Goal: Task Accomplishment & Management: Manage account settings

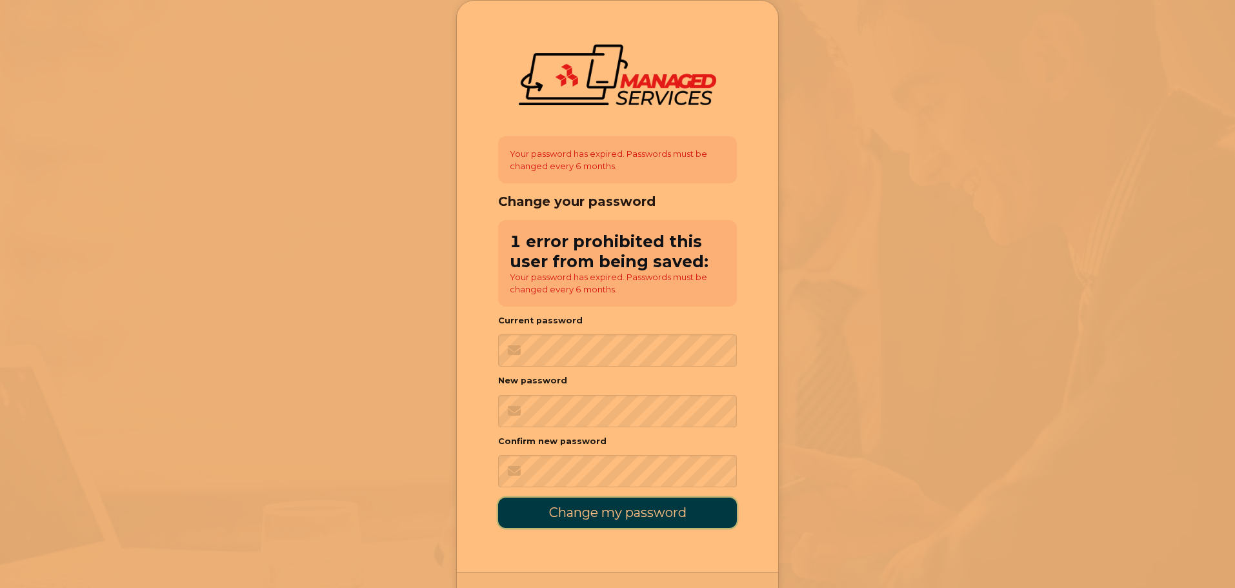
click at [610, 516] on input "Change my password" at bounding box center [617, 512] width 239 height 30
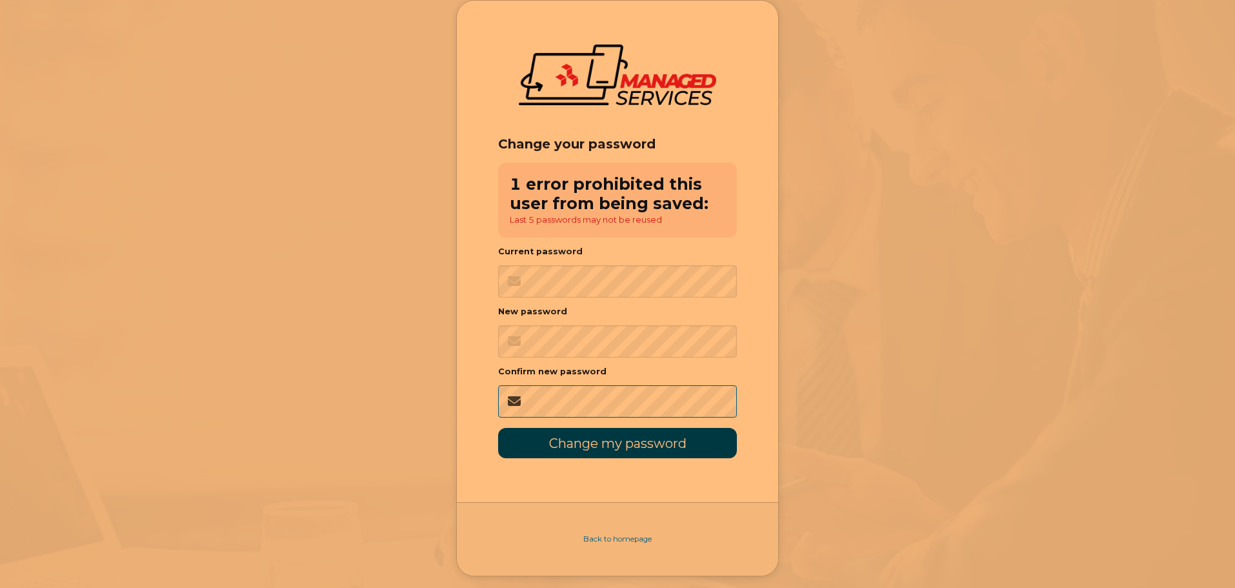
click at [498, 428] on input "Change my password" at bounding box center [617, 443] width 239 height 30
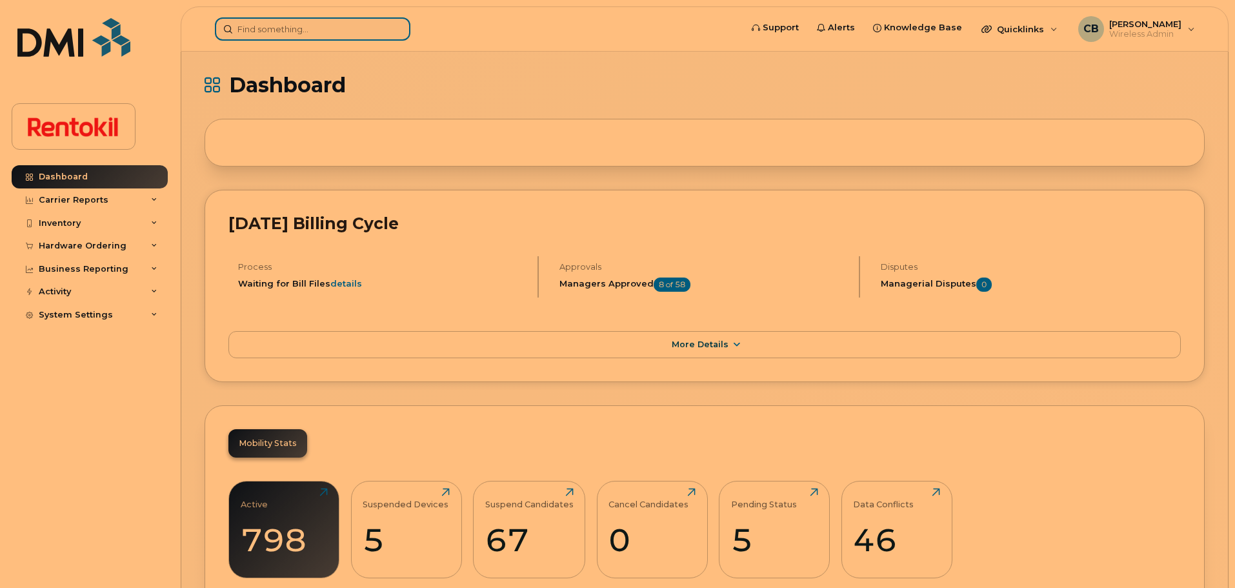
click at [314, 23] on input at bounding box center [312, 28] width 195 height 23
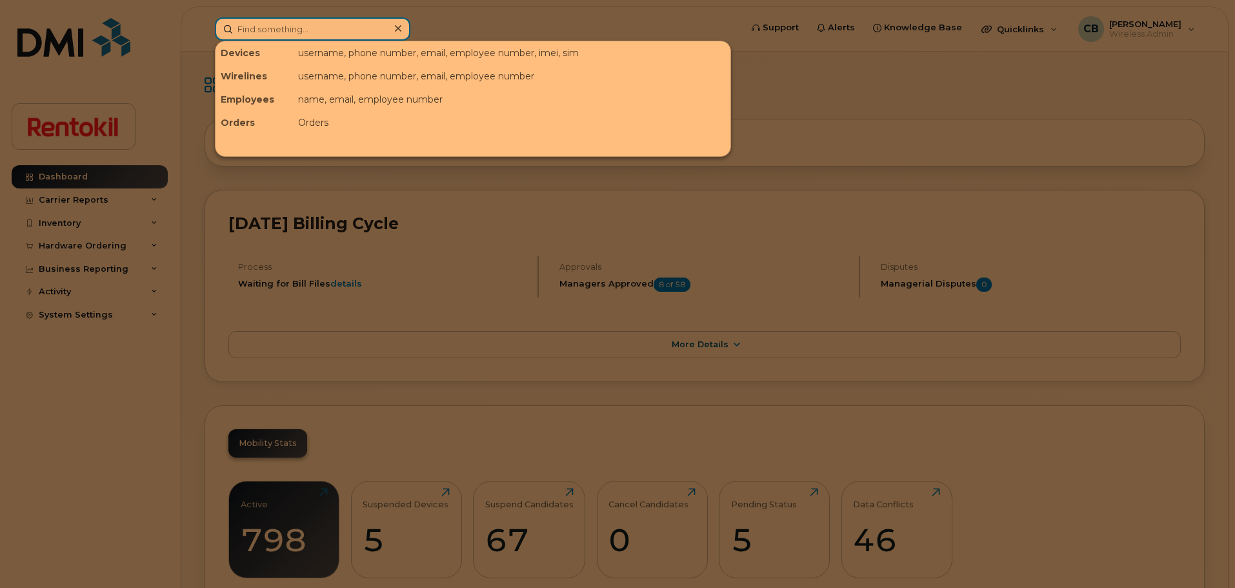
paste input "Spartacus Reyes"
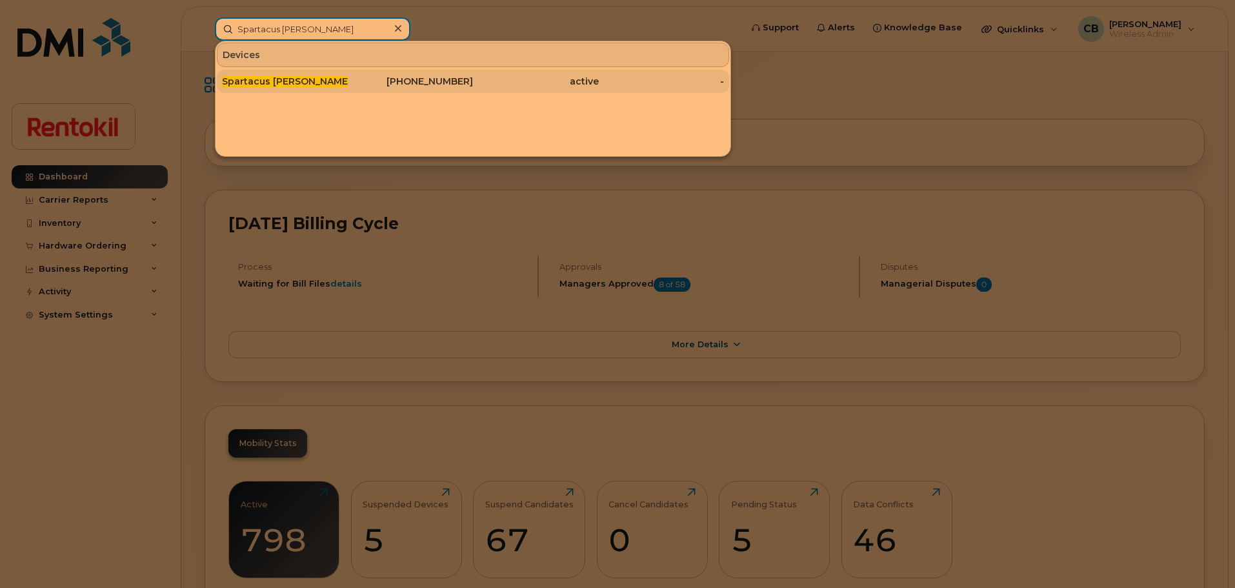
type input "Spartacus Reyes"
click at [299, 85] on div "Spartacus [PERSON_NAME]" at bounding box center [285, 81] width 126 height 13
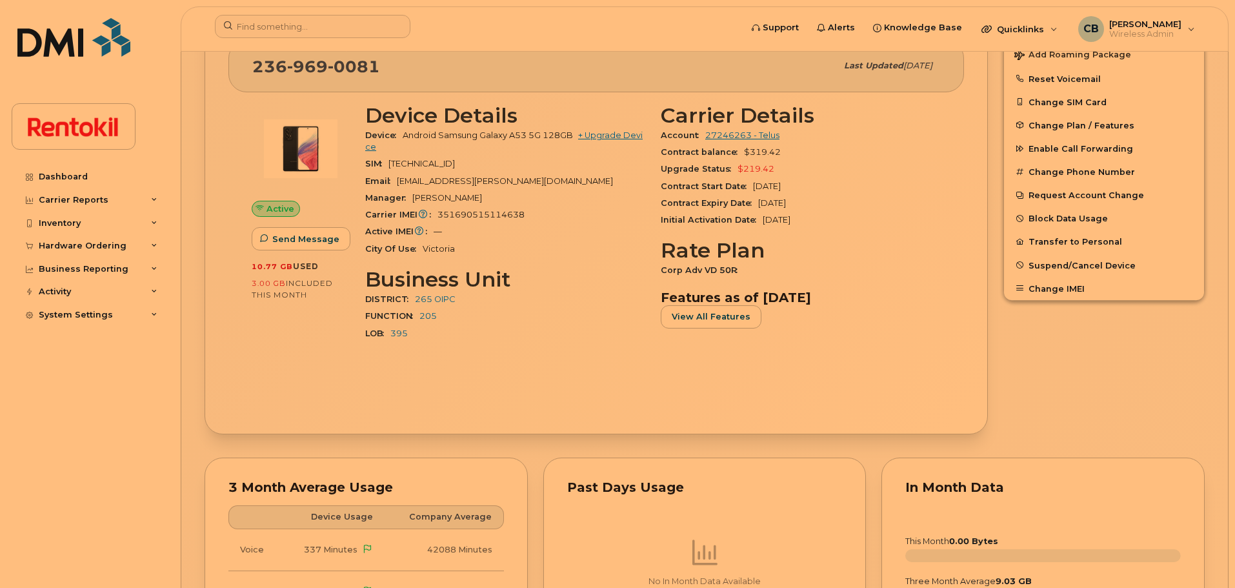
scroll to position [292, 0]
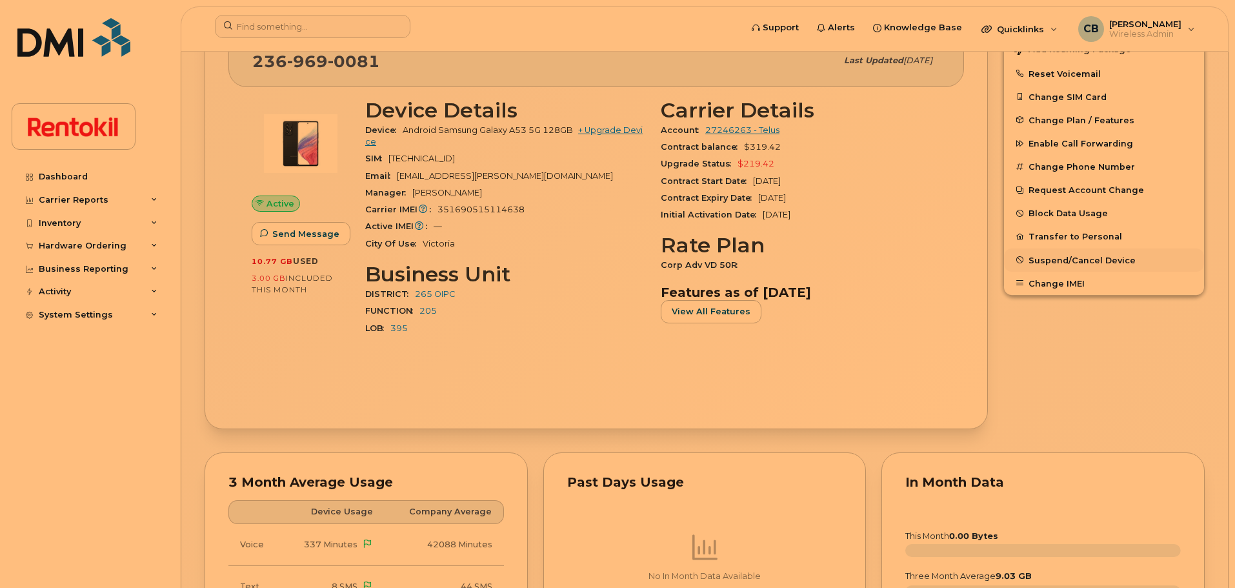
click at [1072, 265] on span "Suspend/Cancel Device" at bounding box center [1081, 260] width 107 height 10
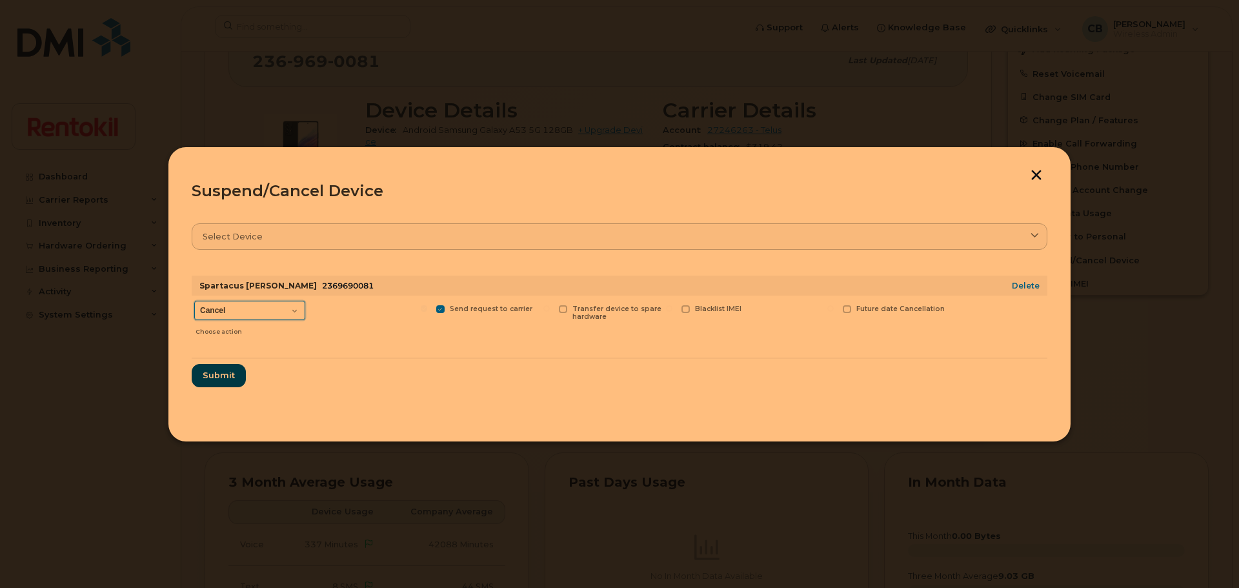
click at [297, 311] on select "Cancel Suspend - Reduced Rate Suspend - Full Rate Suspend - Lost Device/Stolen …" at bounding box center [249, 310] width 111 height 19
select select "[object Object]"
click at [194, 301] on select "Cancel Suspend - Reduced Rate Suspend - Full Rate Suspend - Lost Device/Stolen …" at bounding box center [249, 310] width 111 height 19
click at [209, 374] on span "Submit" at bounding box center [218, 375] width 32 height 12
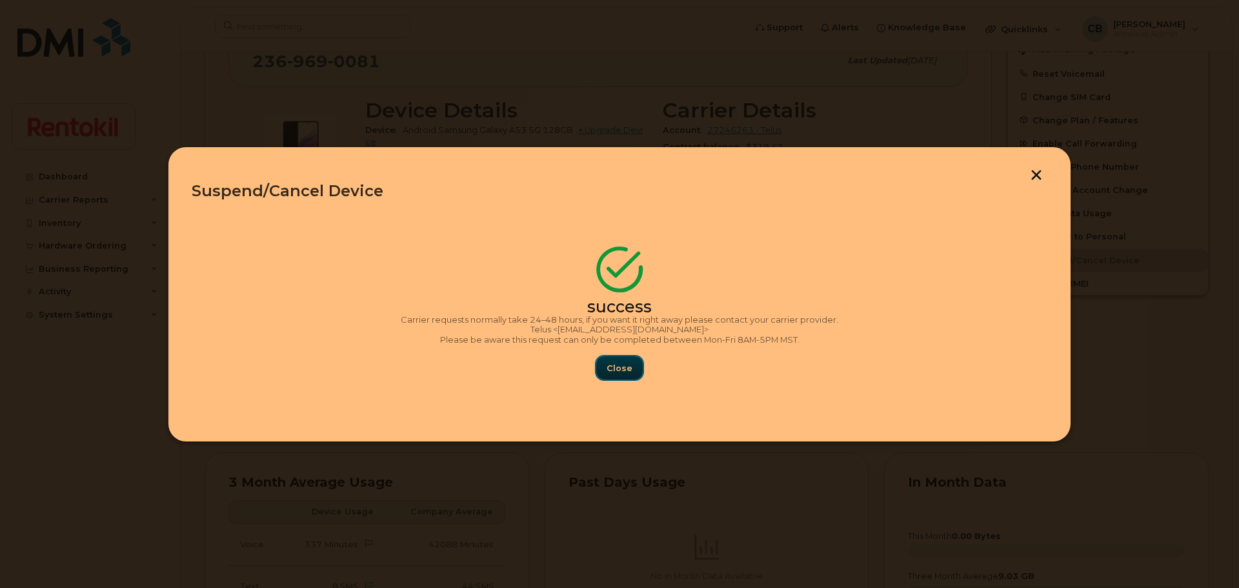
click at [619, 370] on span "Close" at bounding box center [619, 368] width 26 height 12
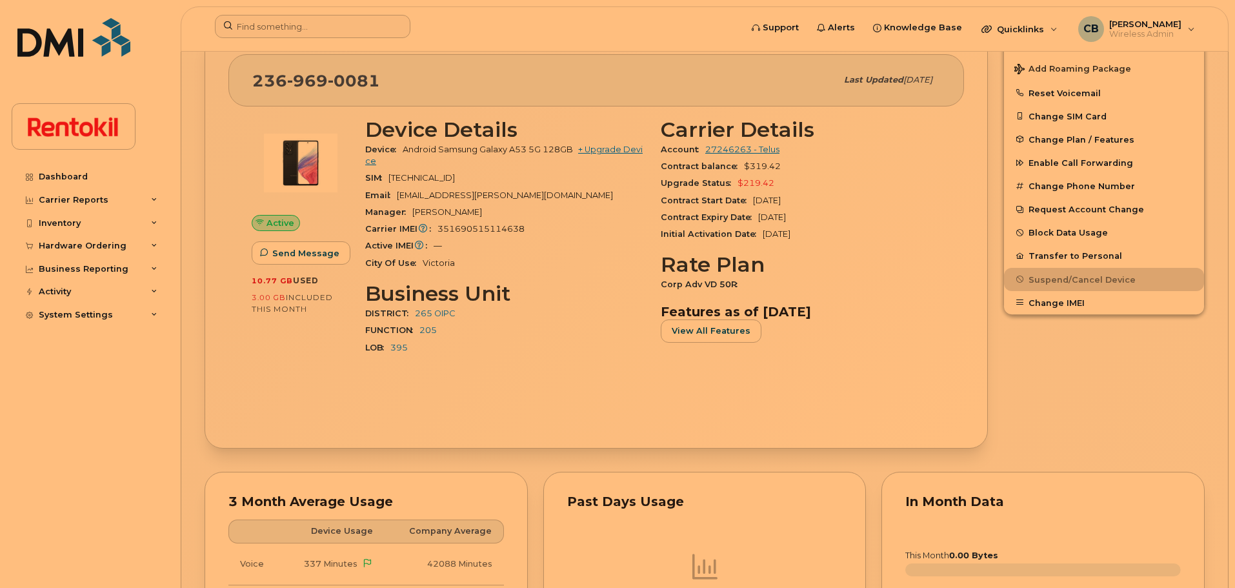
scroll to position [272, 0]
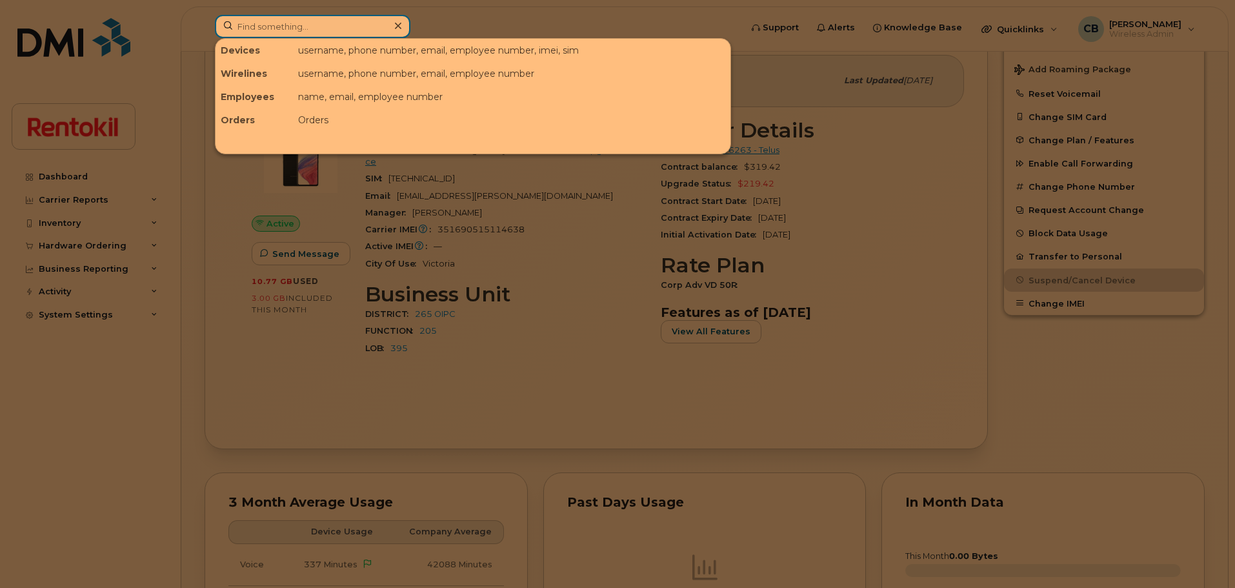
click at [312, 23] on input at bounding box center [312, 26] width 195 height 23
paste input "Spartacus [PERSON_NAME]"
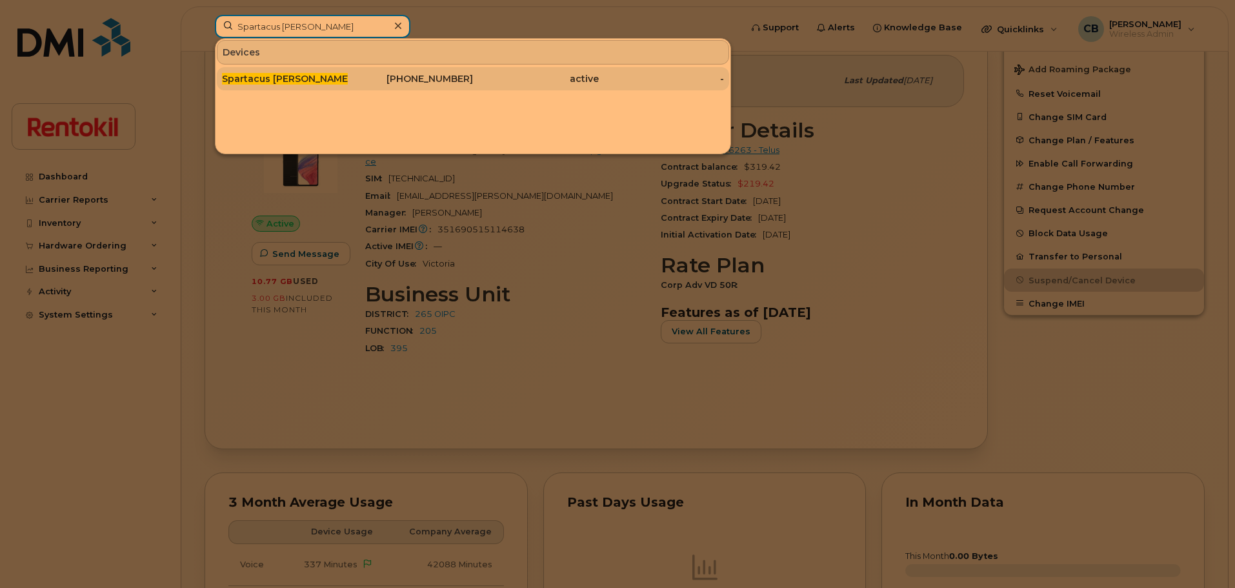
type input "Spartacus [PERSON_NAME]"
click at [290, 74] on span "Spartacus [PERSON_NAME]" at bounding box center [286, 79] width 129 height 12
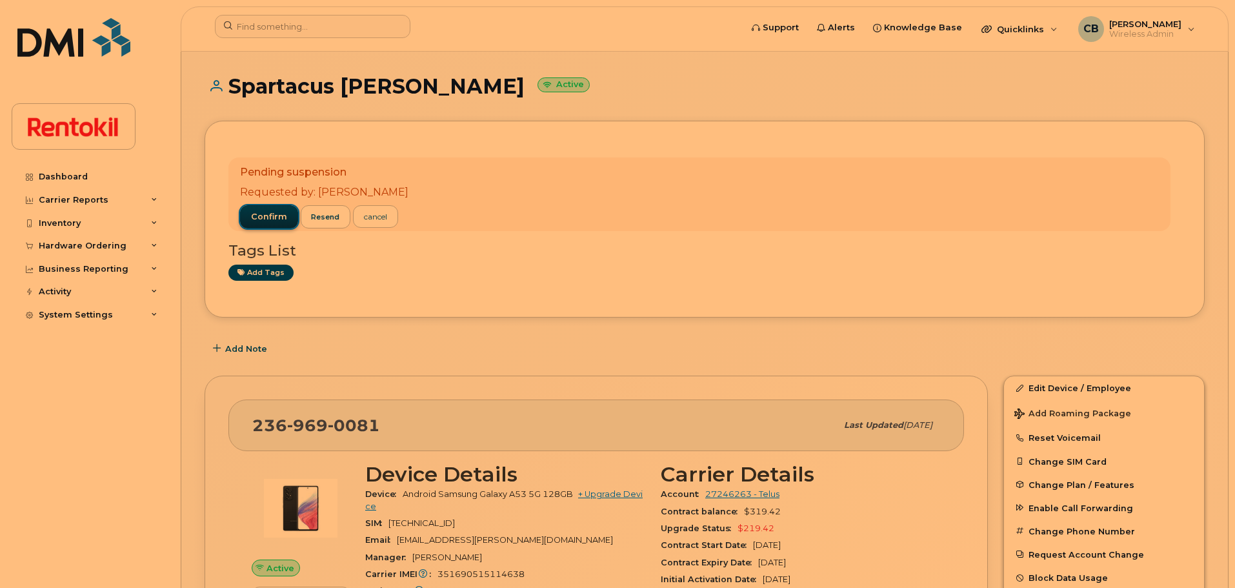
click at [265, 215] on span "confirm" at bounding box center [269, 217] width 36 height 12
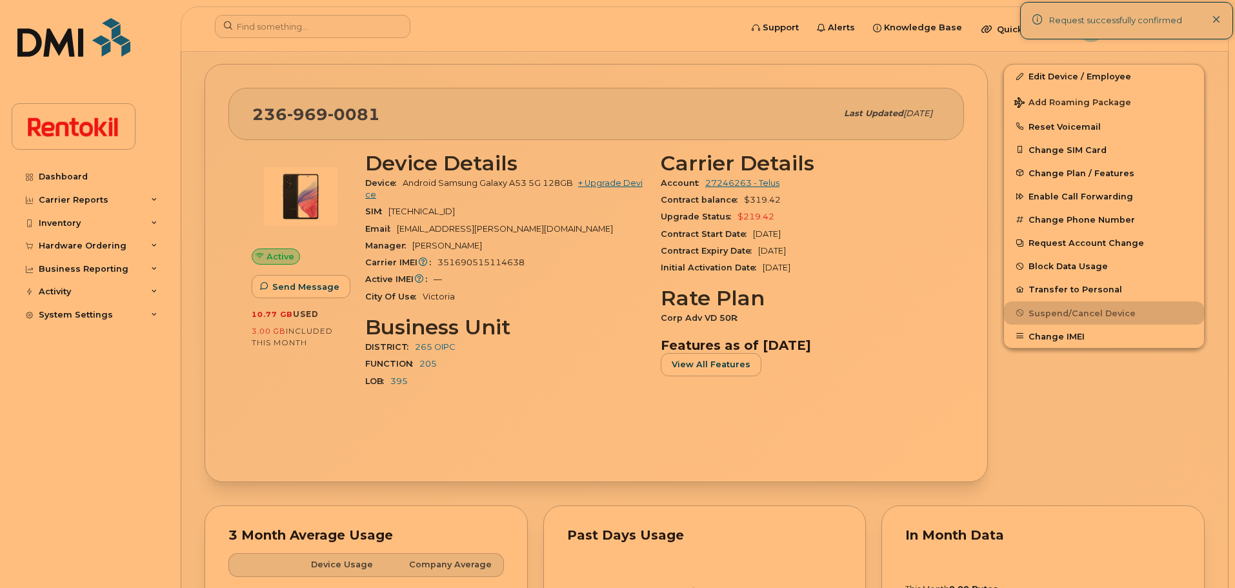
scroll to position [279, 0]
